Goal: Navigation & Orientation: Find specific page/section

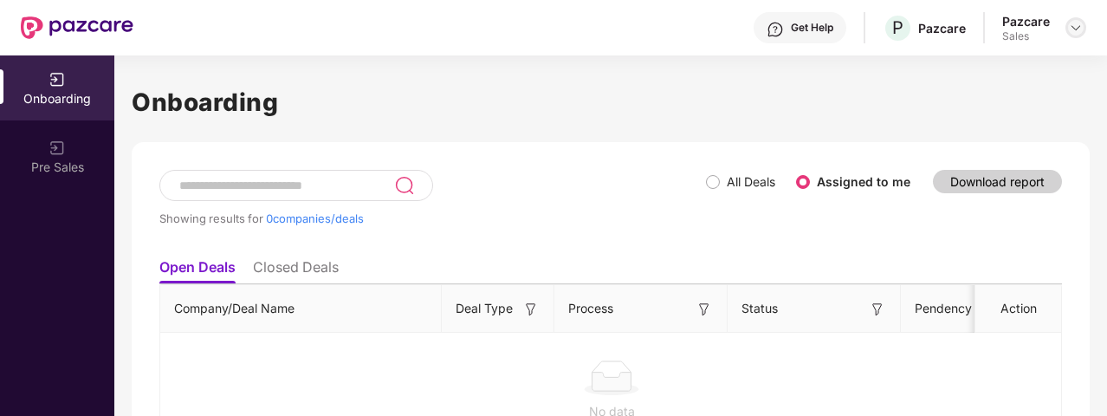
click at [1072, 19] on div at bounding box center [1075, 27] width 21 height 21
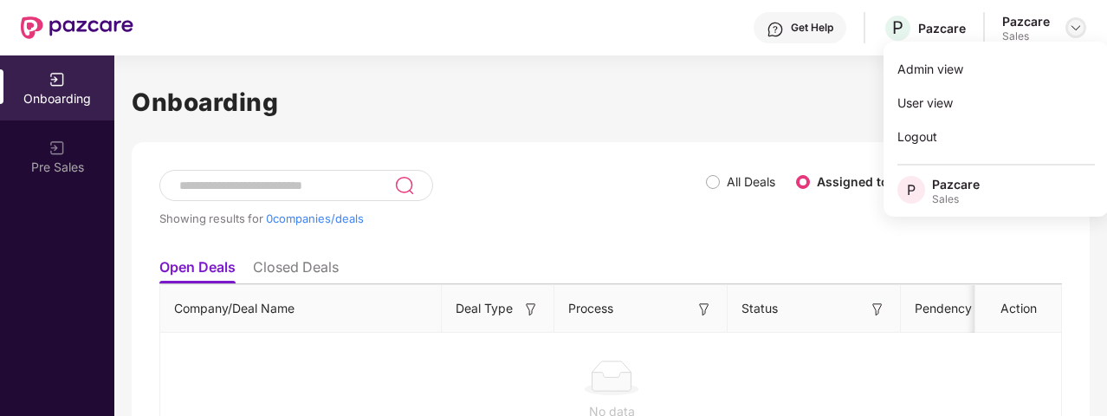
click at [1072, 19] on div at bounding box center [1075, 27] width 21 height 21
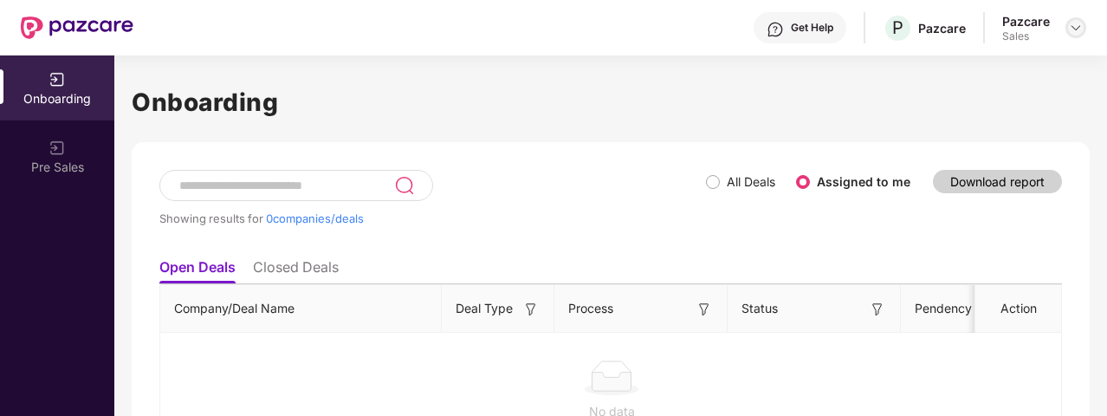
click at [1078, 37] on div at bounding box center [1075, 27] width 21 height 21
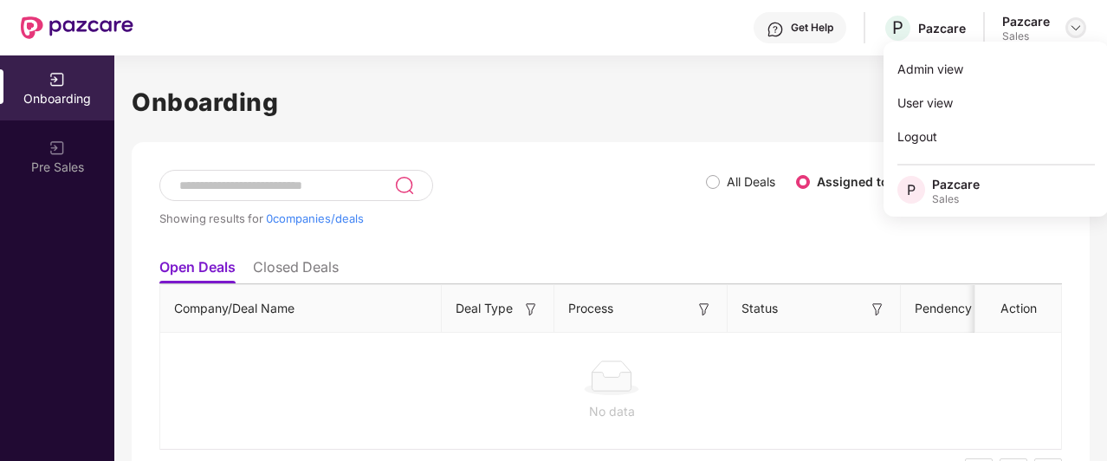
click at [1069, 34] on img at bounding box center [1075, 28] width 14 height 14
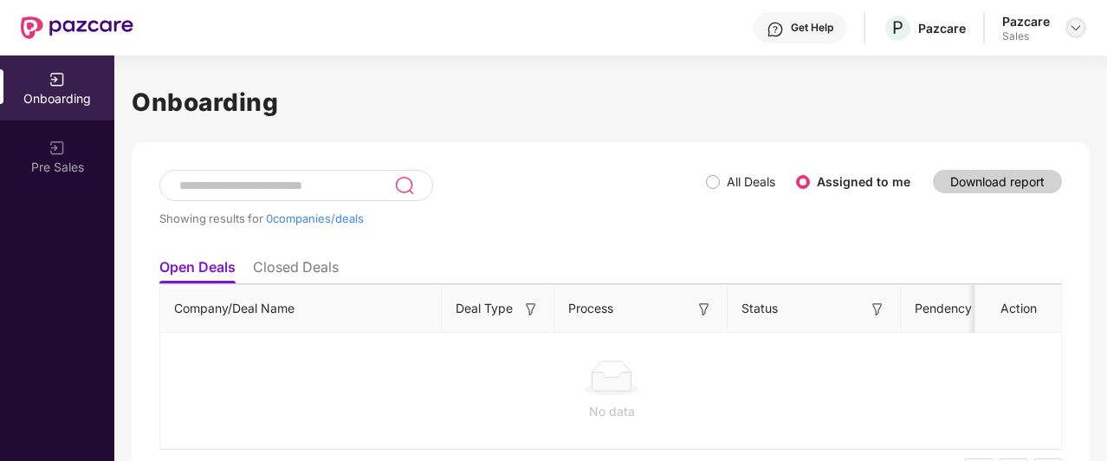
click at [1075, 23] on img at bounding box center [1075, 28] width 14 height 14
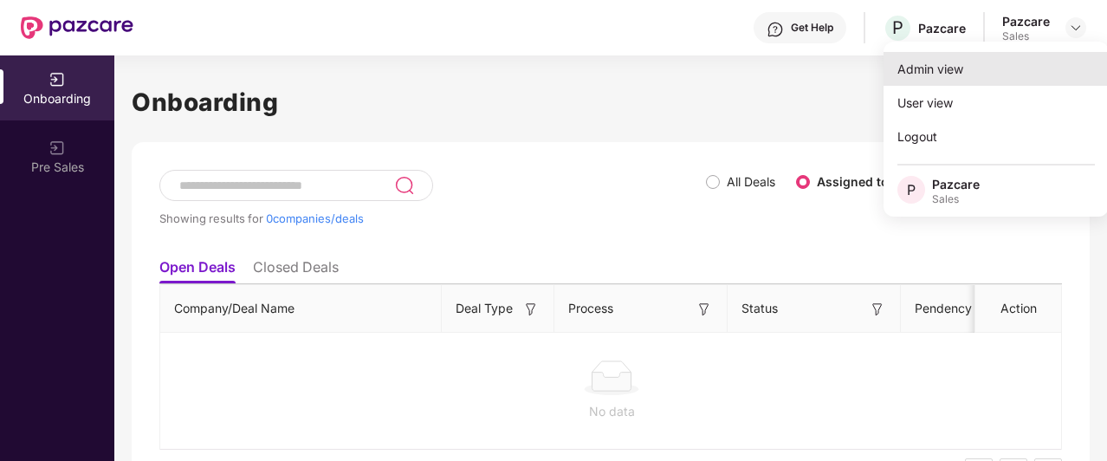
click at [1017, 57] on div "Admin view" at bounding box center [995, 69] width 225 height 34
